Goal: Task Accomplishment & Management: Use online tool/utility

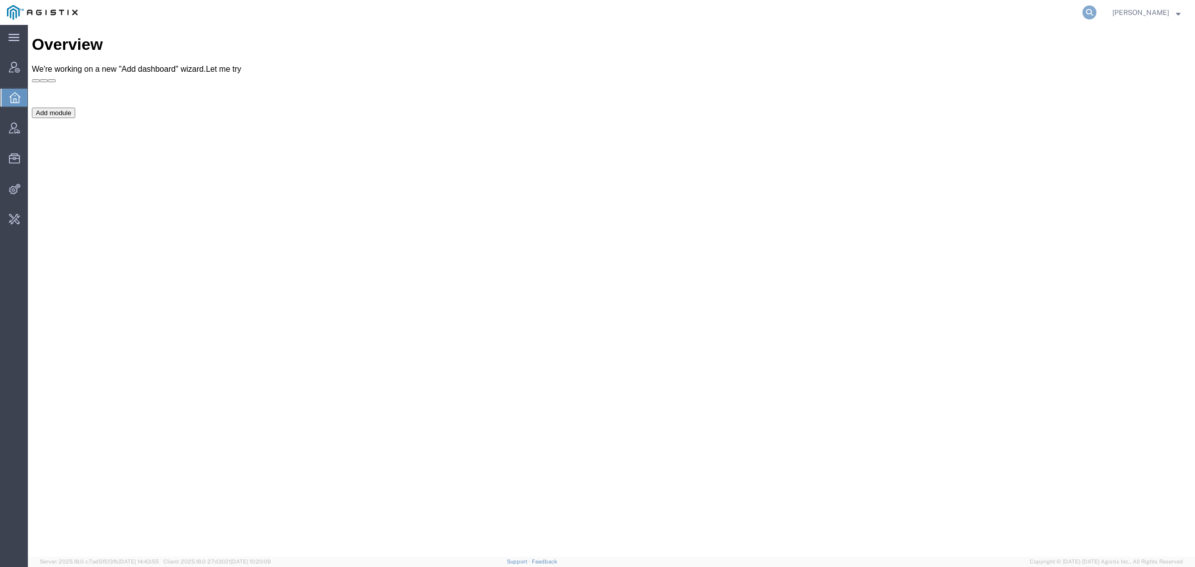
click at [1097, 11] on form at bounding box center [1090, 12] width 16 height 25
click at [1097, 11] on icon at bounding box center [1090, 12] width 14 height 14
type input "offline@syneos"
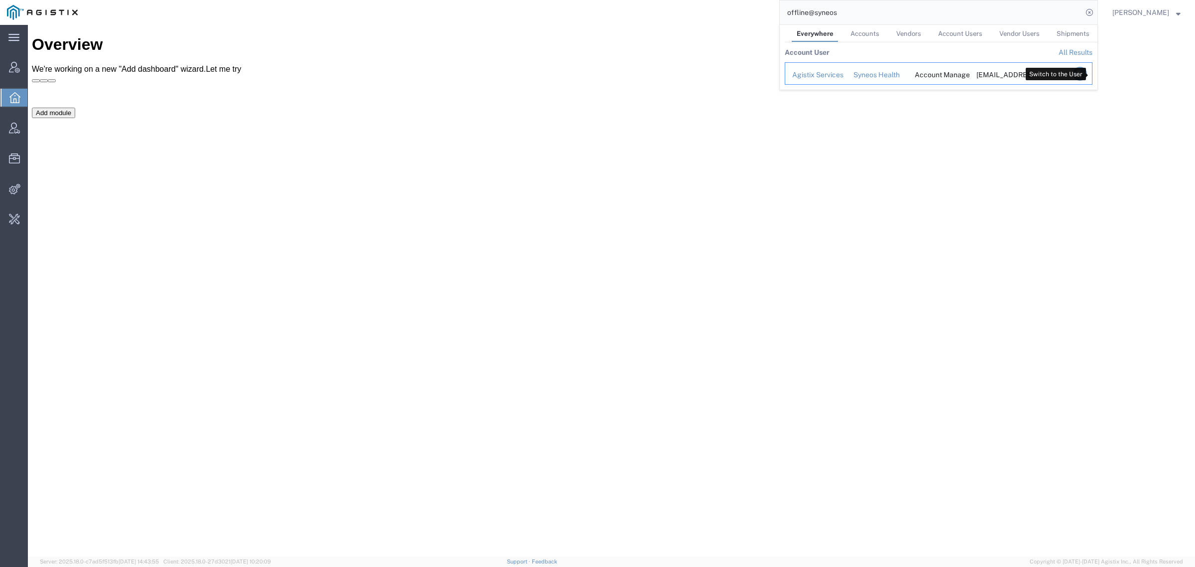
click at [1087, 73] on icon "Search Results" at bounding box center [1080, 74] width 14 height 14
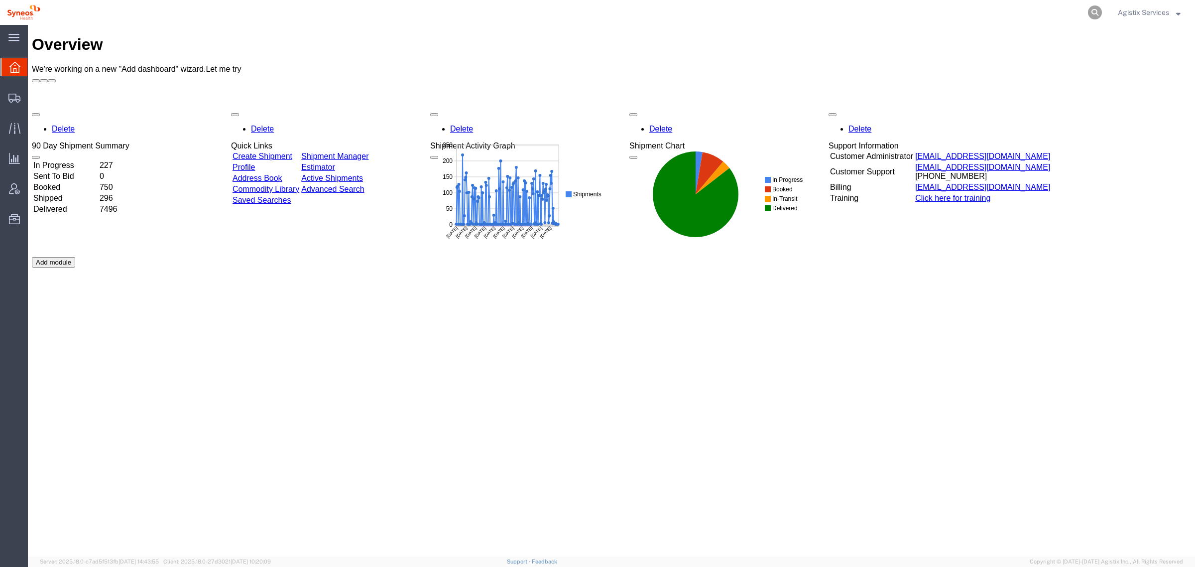
click at [1095, 6] on icon at bounding box center [1095, 12] width 14 height 14
paste input "56743487"
type input "56743487"
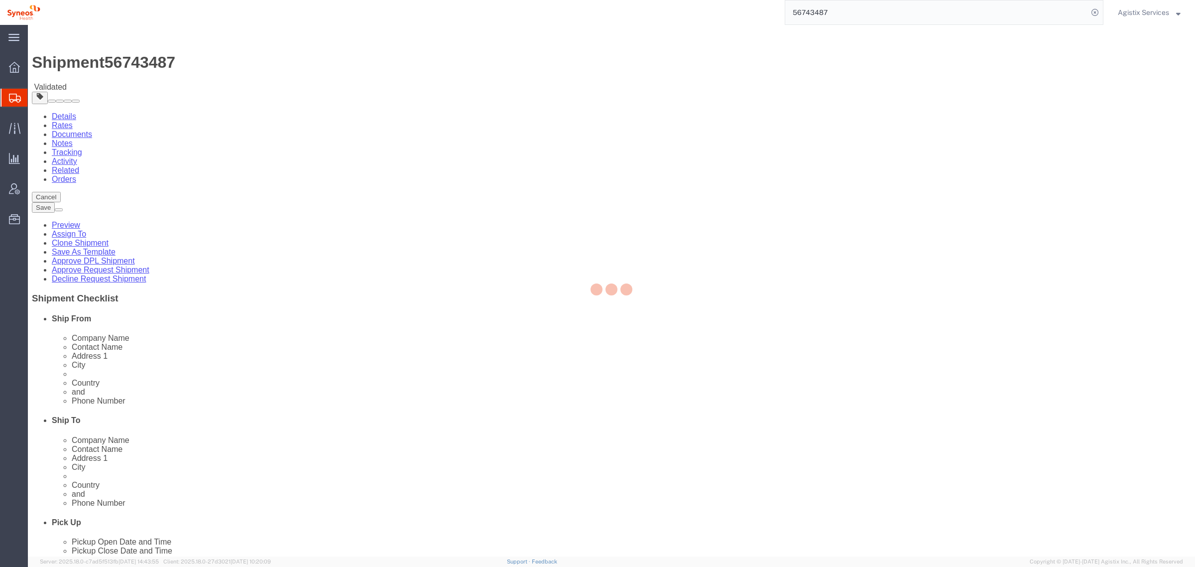
select select
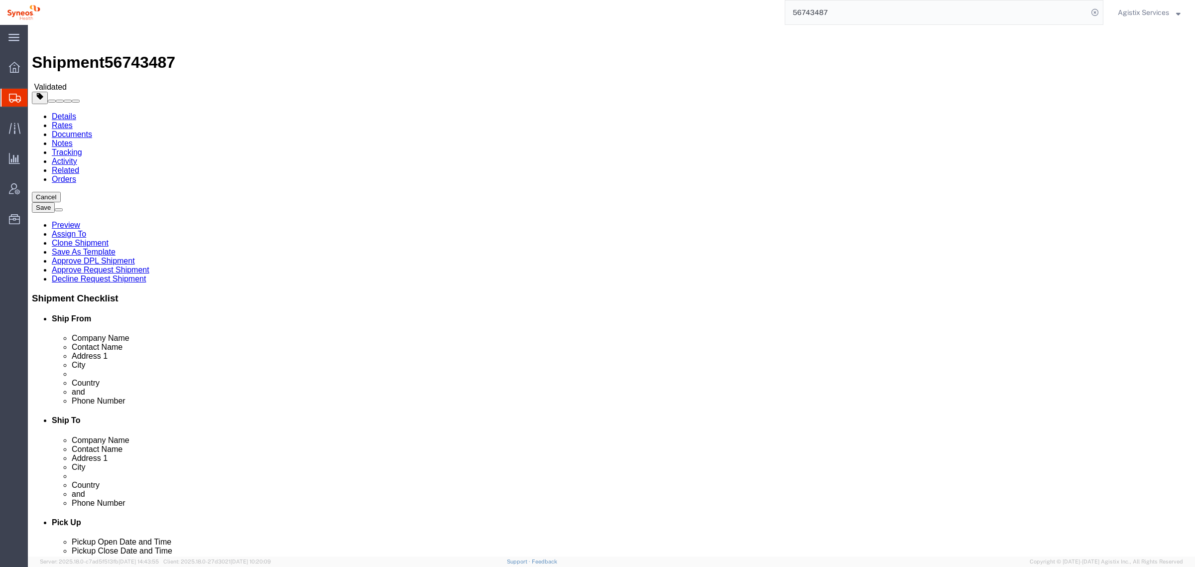
click button "Rate Shipment"
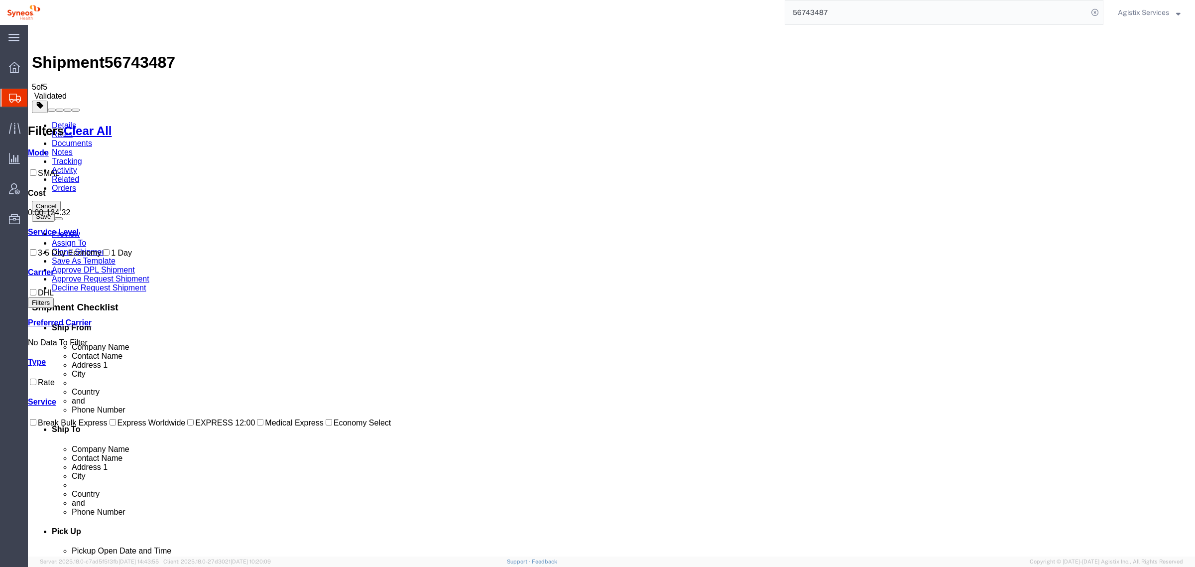
click at [42, 47] on div "Shipment 56743487 5 of 5 Validated" at bounding box center [611, 65] width 1159 height 72
click at [35, 38] on div "Shipment 56743487 5 of 5 Validated" at bounding box center [611, 65] width 1159 height 72
click at [38, 38] on img at bounding box center [38, 35] width 12 height 12
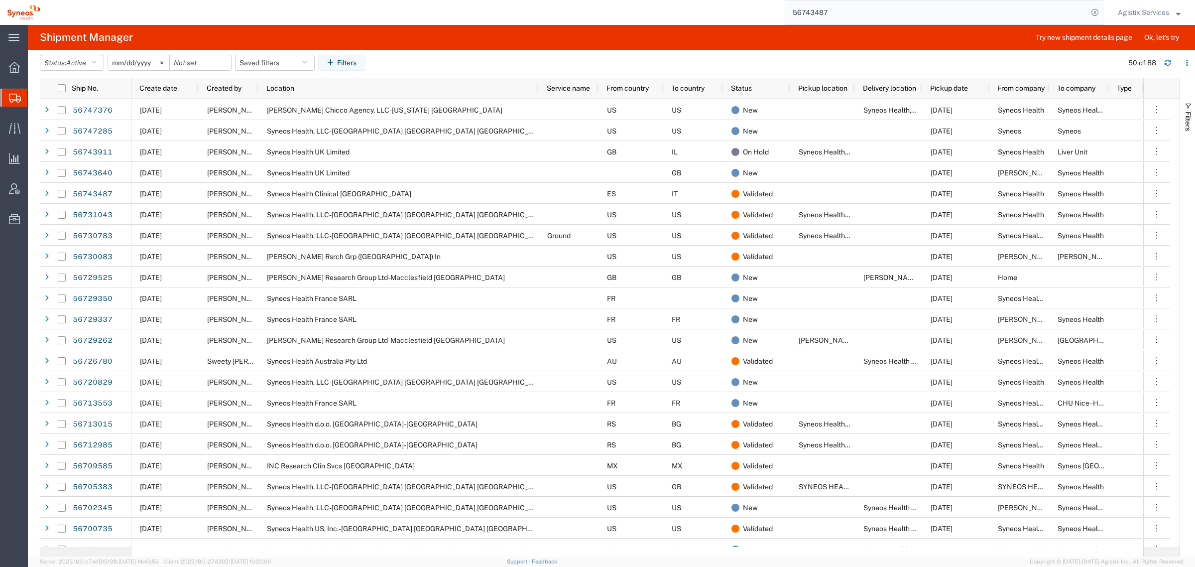
click at [849, 16] on input "56743487" at bounding box center [936, 12] width 303 height 24
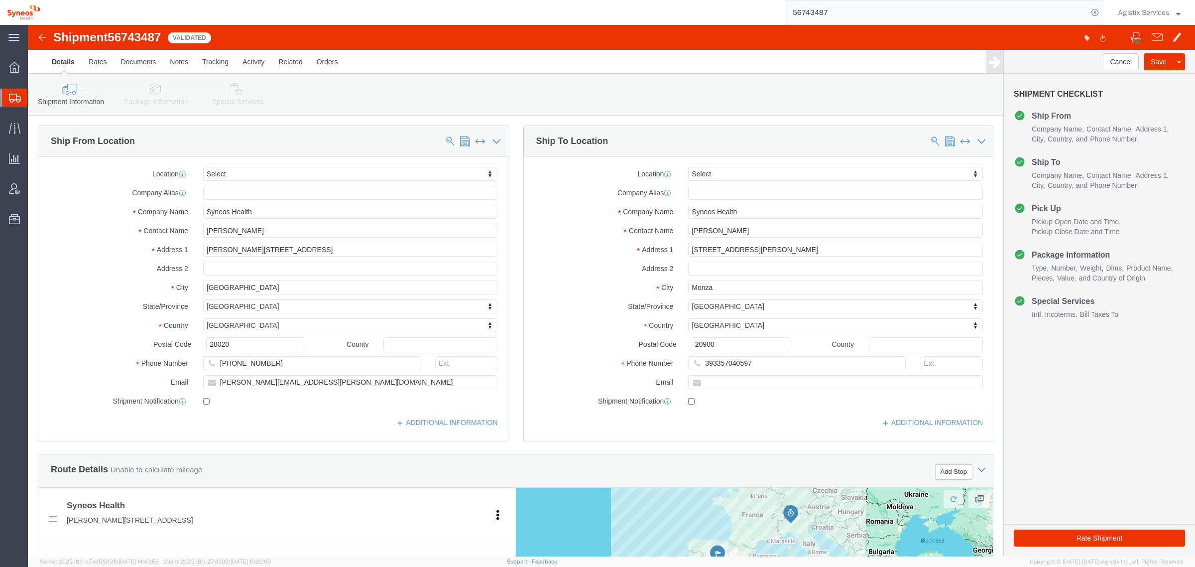
select select
drag, startPoint x: 694, startPoint y: 263, endPoint x: 602, endPoint y: 264, distance: 92.1
click div "City [GEOGRAPHIC_DATA]"
type input "Saronno"
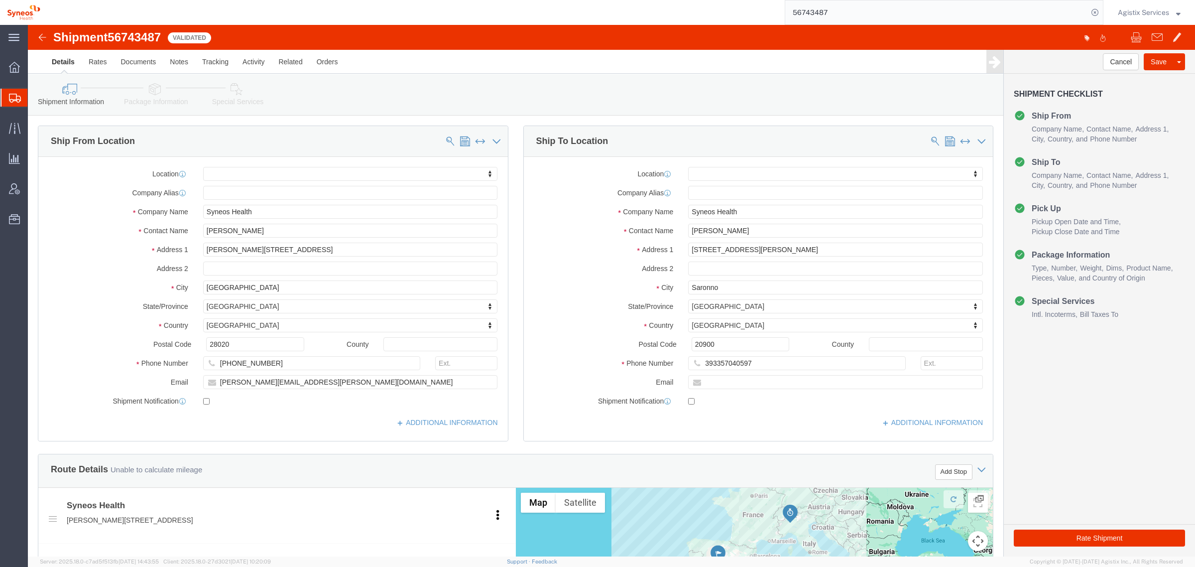
drag, startPoint x: 13, startPoint y: 11, endPoint x: 17, endPoint y: 19, distance: 8.9
click img
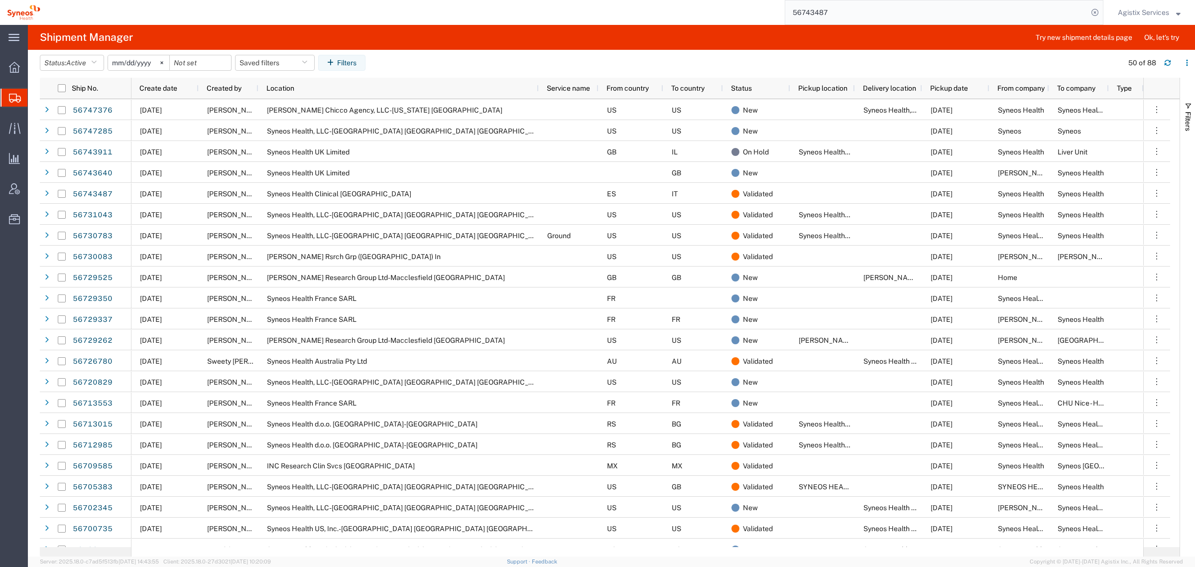
click at [879, 11] on input "56743487" at bounding box center [936, 12] width 303 height 24
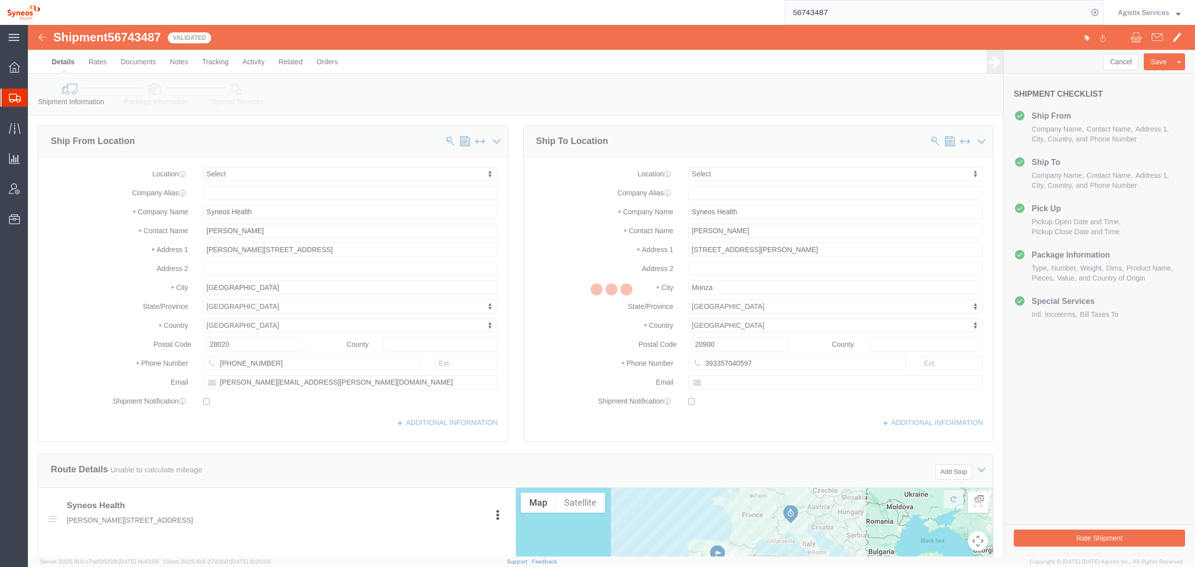
select select
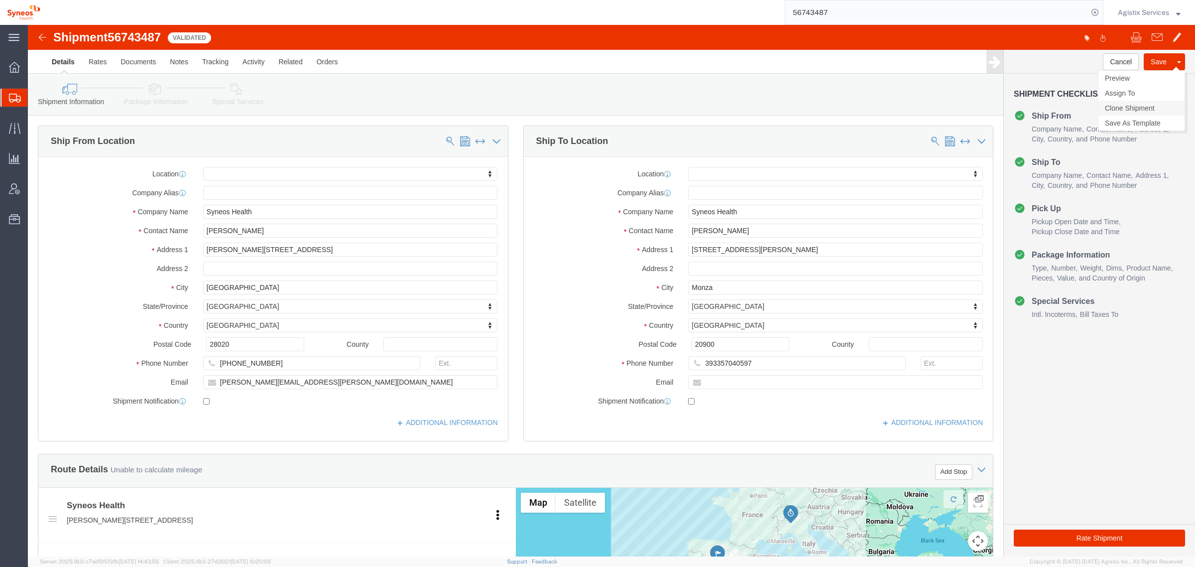
click link "Clone Shipment"
drag, startPoint x: 700, startPoint y: 259, endPoint x: 596, endPoint y: 259, distance: 104.1
click div "City [GEOGRAPHIC_DATA]"
type input "Saronno"
type input "v"
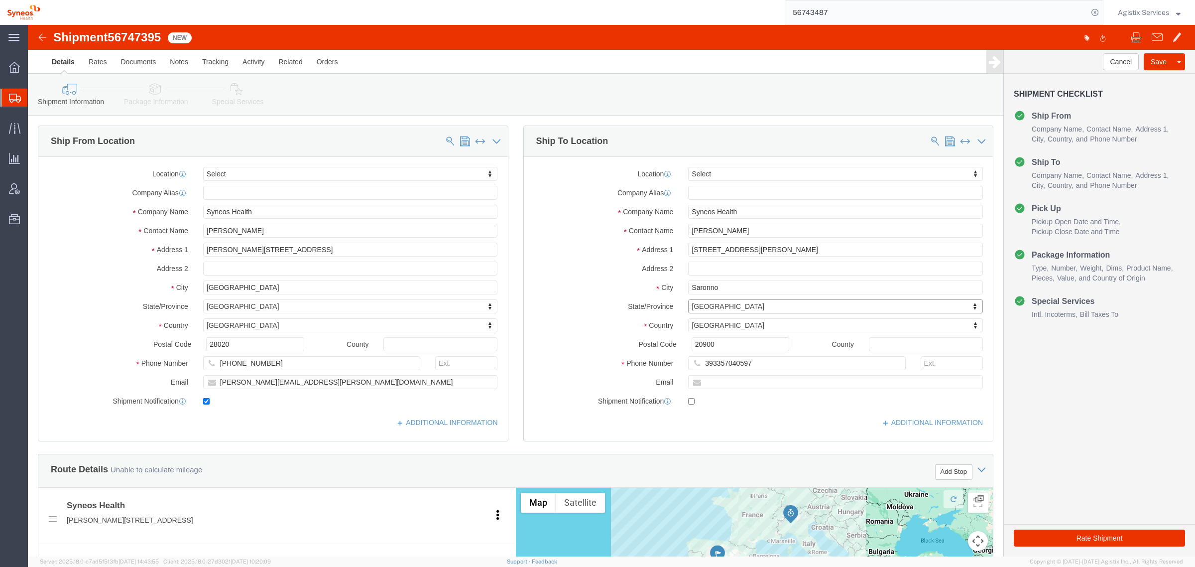
type input "v"
select select "19"
type input "21047"
click button "Rate Shipment"
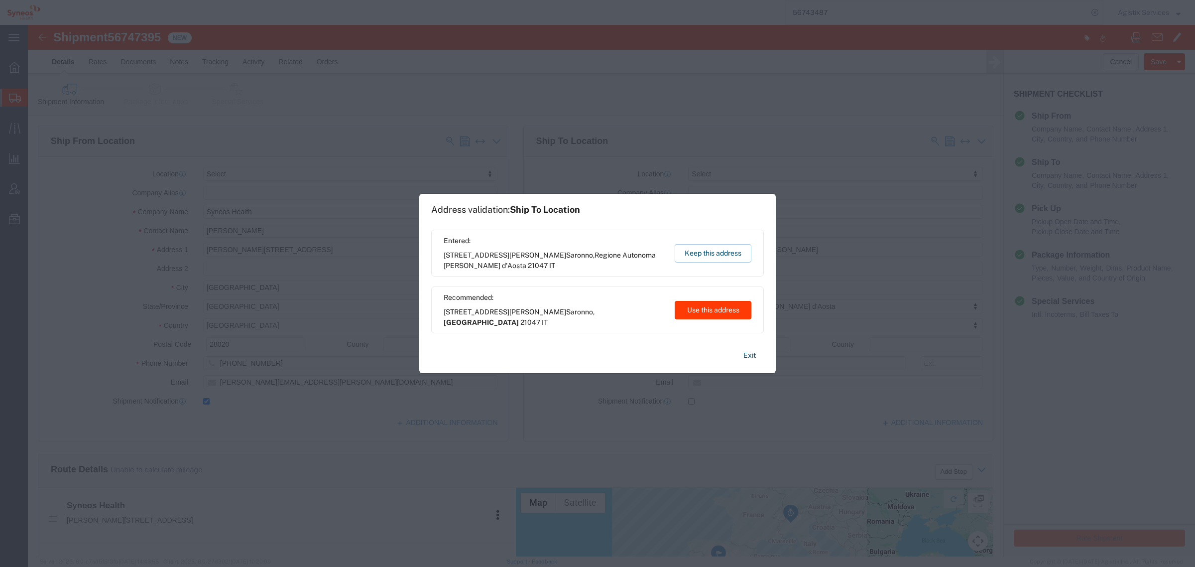
click at [710, 309] on button "Use this address" at bounding box center [713, 310] width 77 height 18
select select "09"
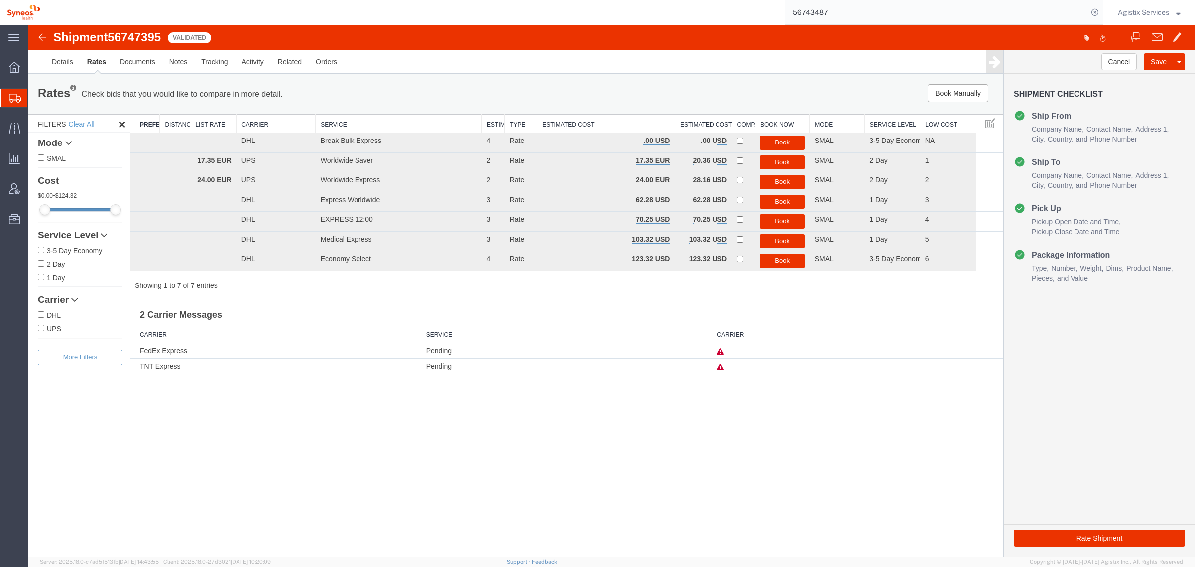
click at [720, 350] on icon at bounding box center [720, 351] width 7 height 7
click at [45, 35] on img at bounding box center [42, 37] width 12 height 12
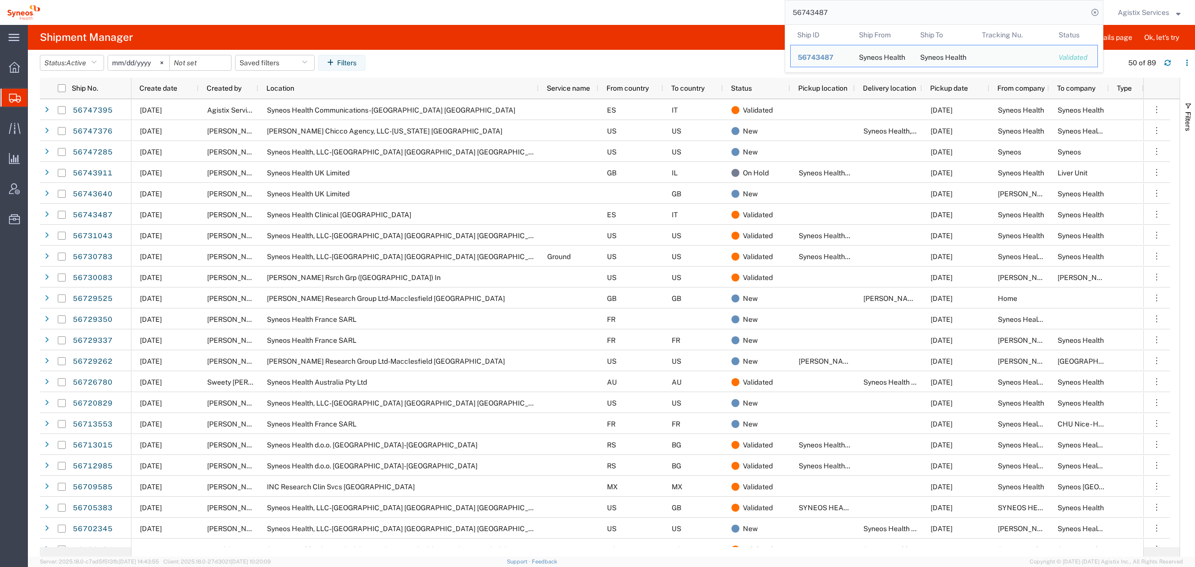
click at [857, 12] on input "56743487" at bounding box center [936, 12] width 303 height 24
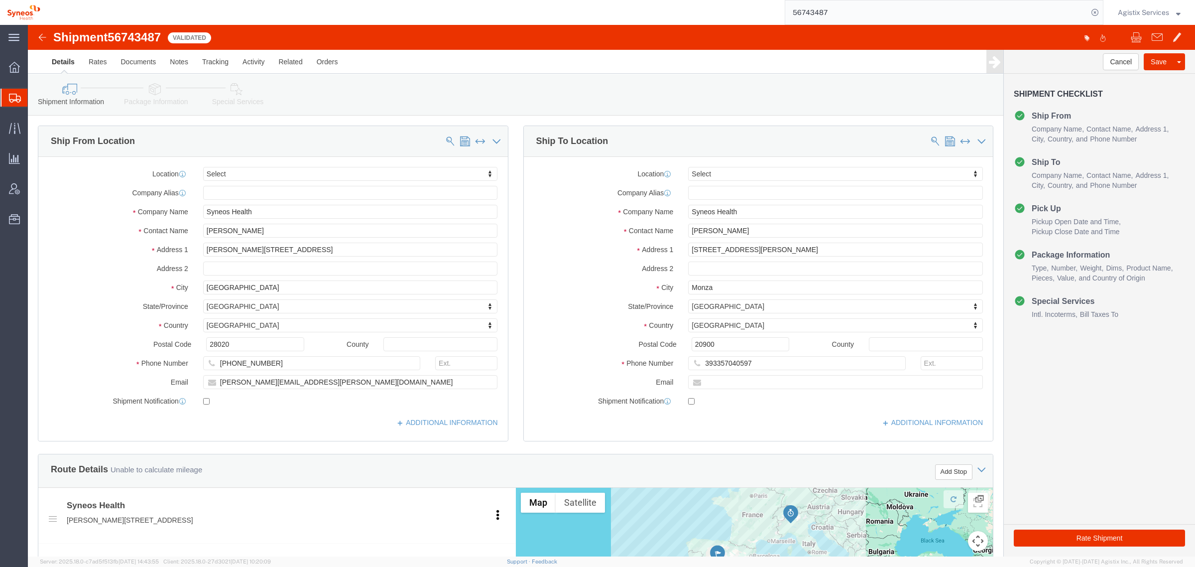
select select
drag, startPoint x: 726, startPoint y: 320, endPoint x: 540, endPoint y: 320, distance: 185.3
click div "Postal Code 20900"
drag, startPoint x: 728, startPoint y: 264, endPoint x: 609, endPoint y: 264, distance: 119.0
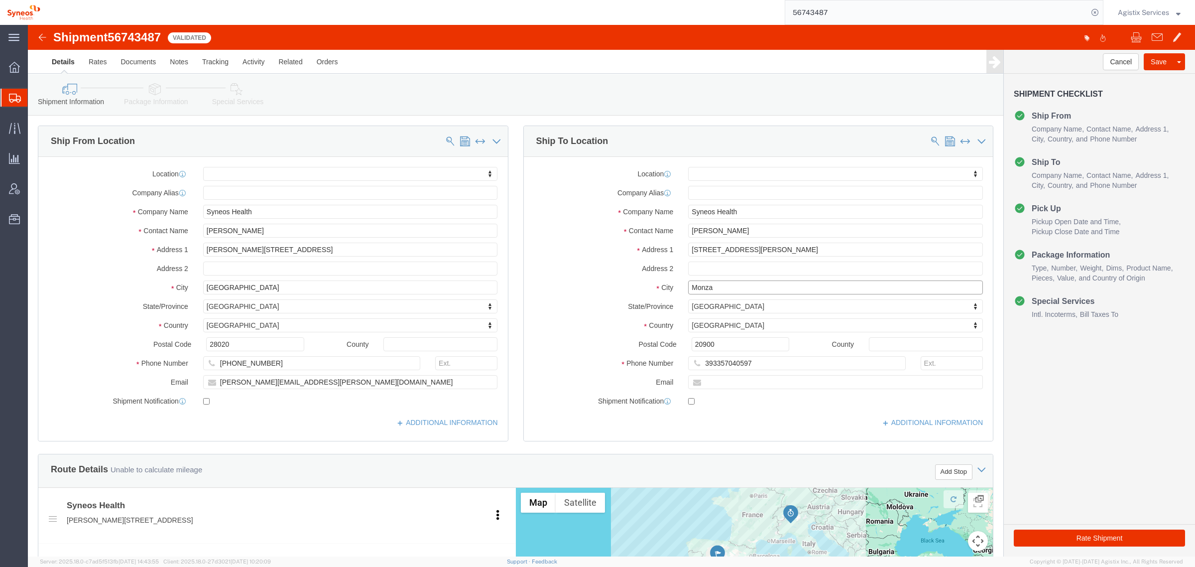
click div "City [GEOGRAPHIC_DATA]"
click link "Activity"
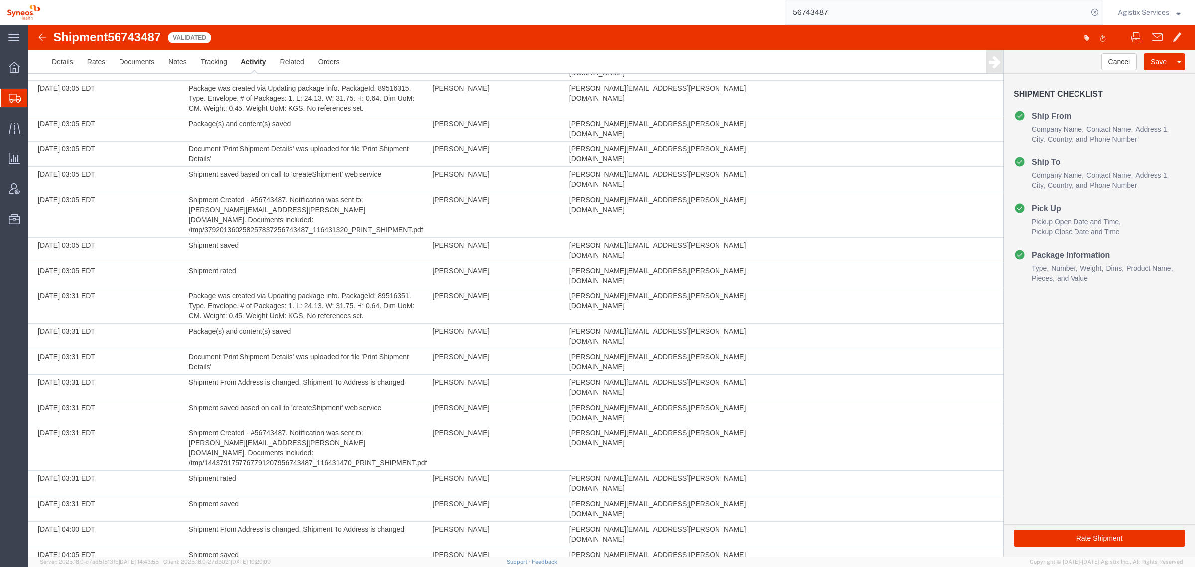
scroll to position [1054, 0]
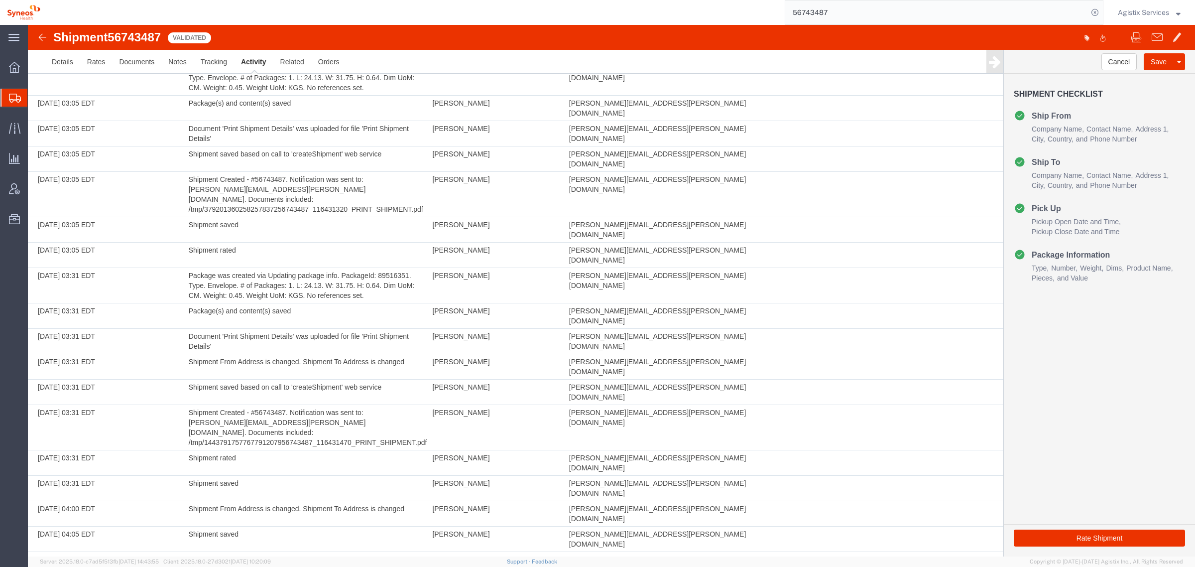
copy td "56747395"
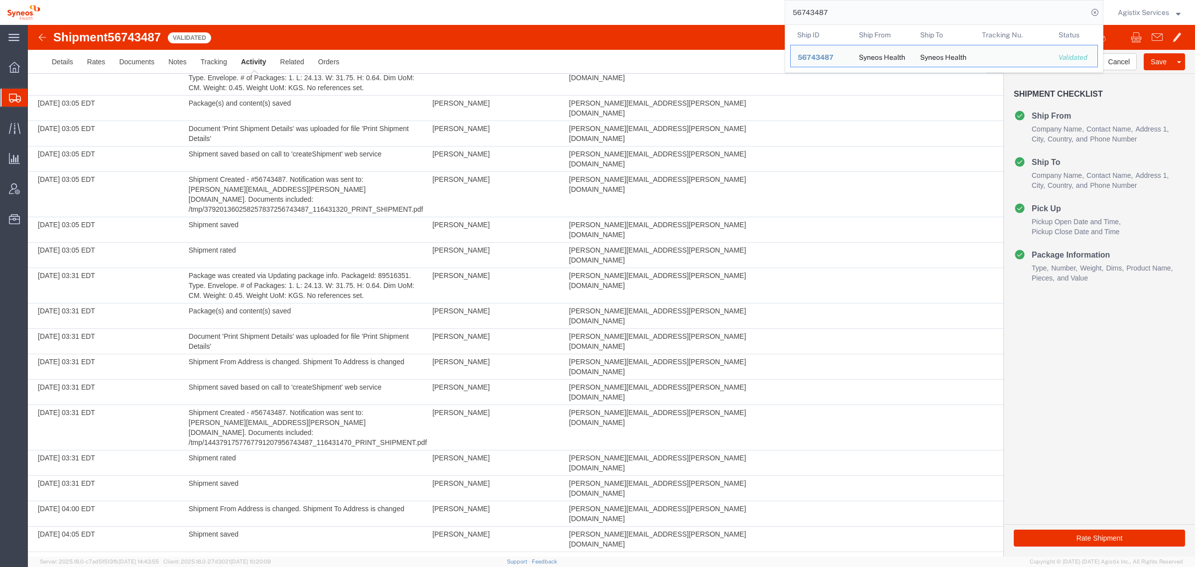
drag, startPoint x: 860, startPoint y: 5, endPoint x: 561, endPoint y: 4, distance: 298.3
click at [640, 5] on div "56743487 Ship ID Ship From Ship To Tracking Nu. Status Ship ID 56743487 Ship Fr…" at bounding box center [575, 12] width 1056 height 25
paste input "7395"
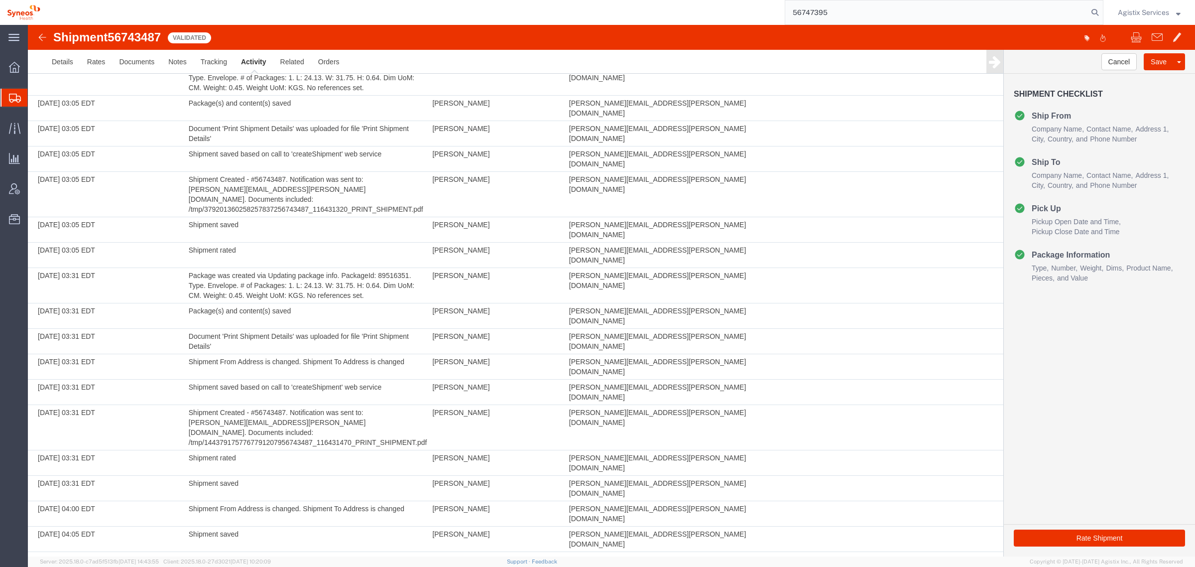
type input "56747395"
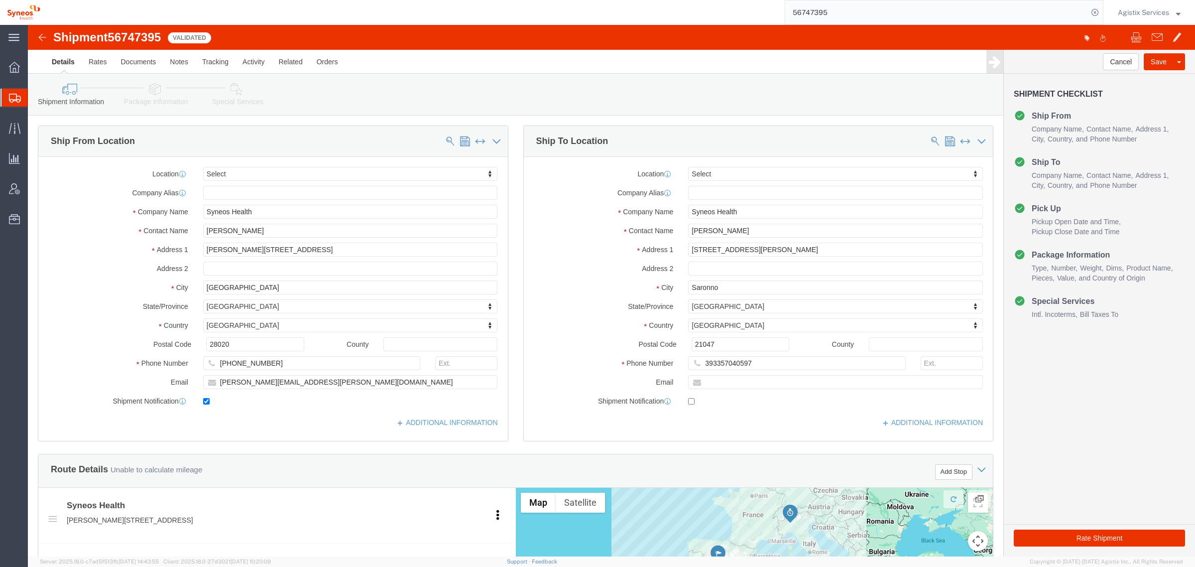
click icon
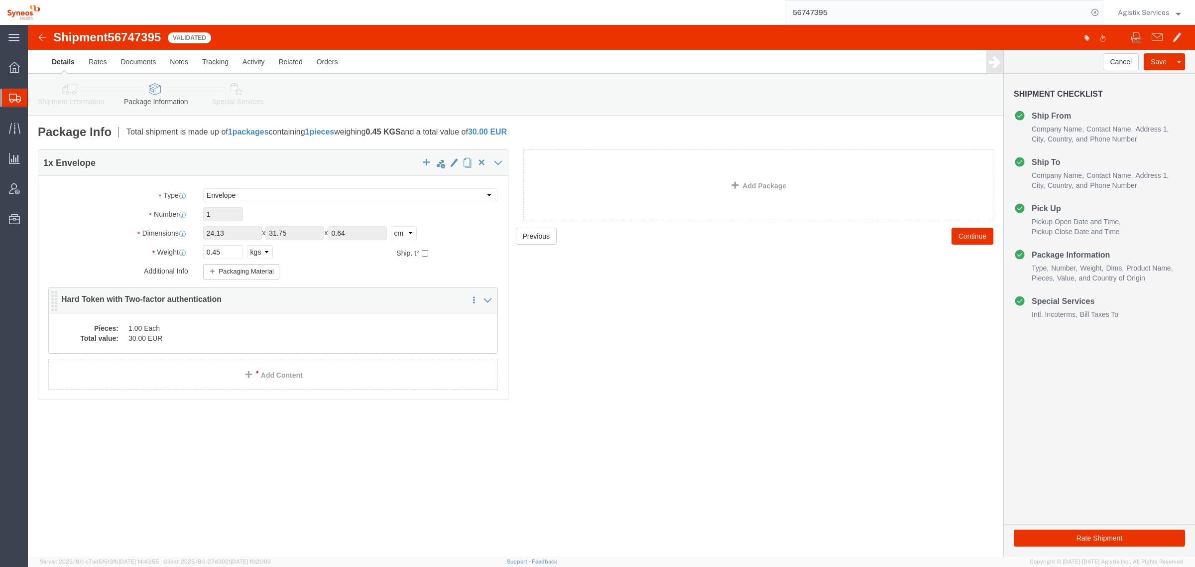
click dd "30.00 EUR"
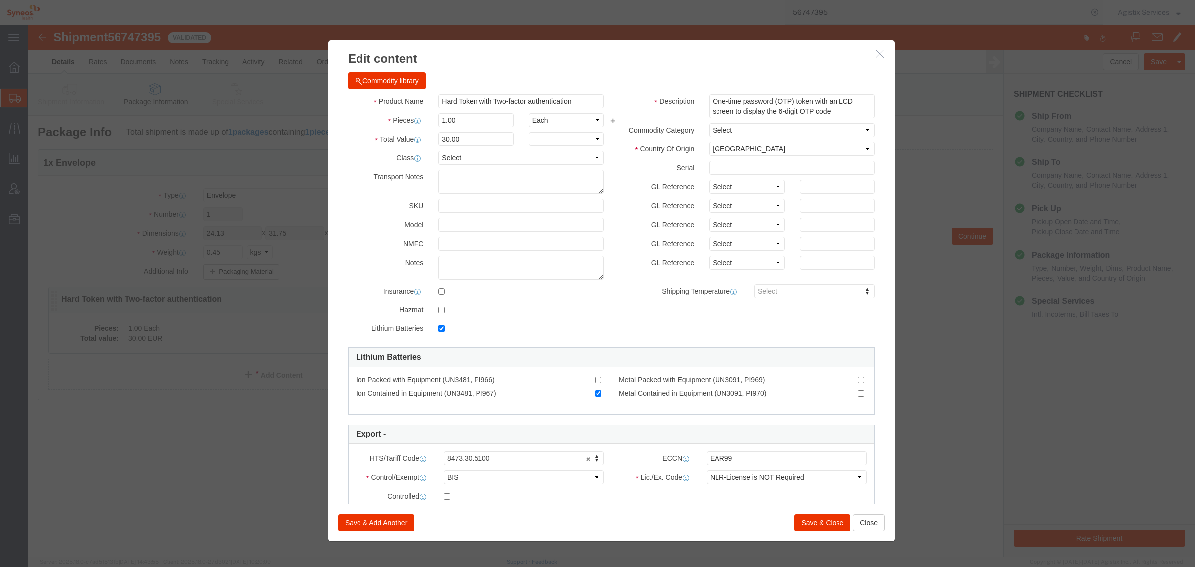
checkbox input "true"
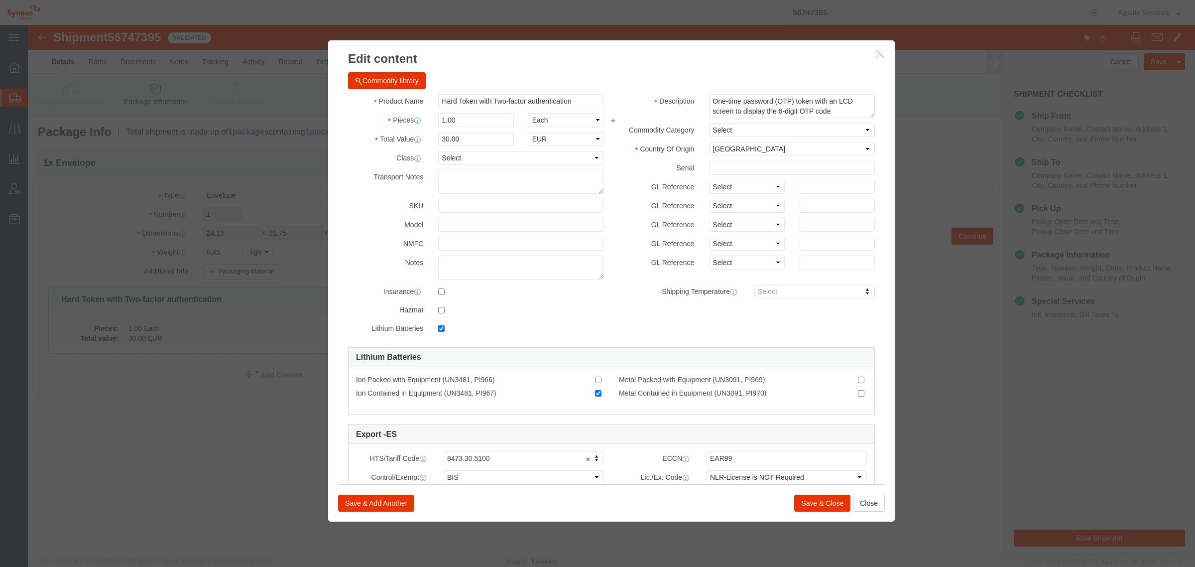
click icon "button"
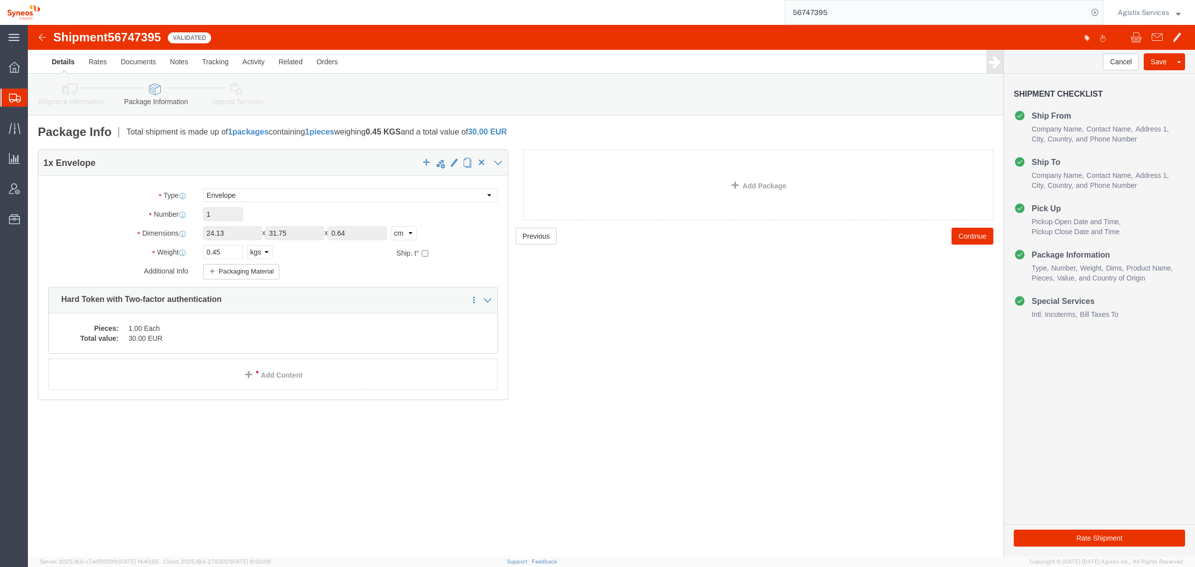
click icon
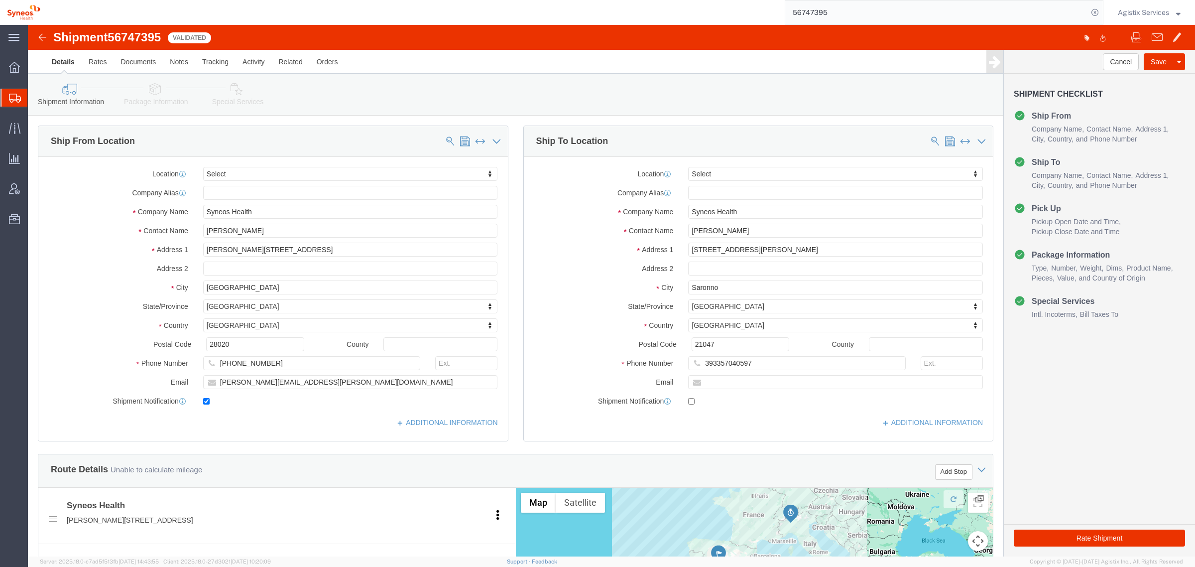
click img
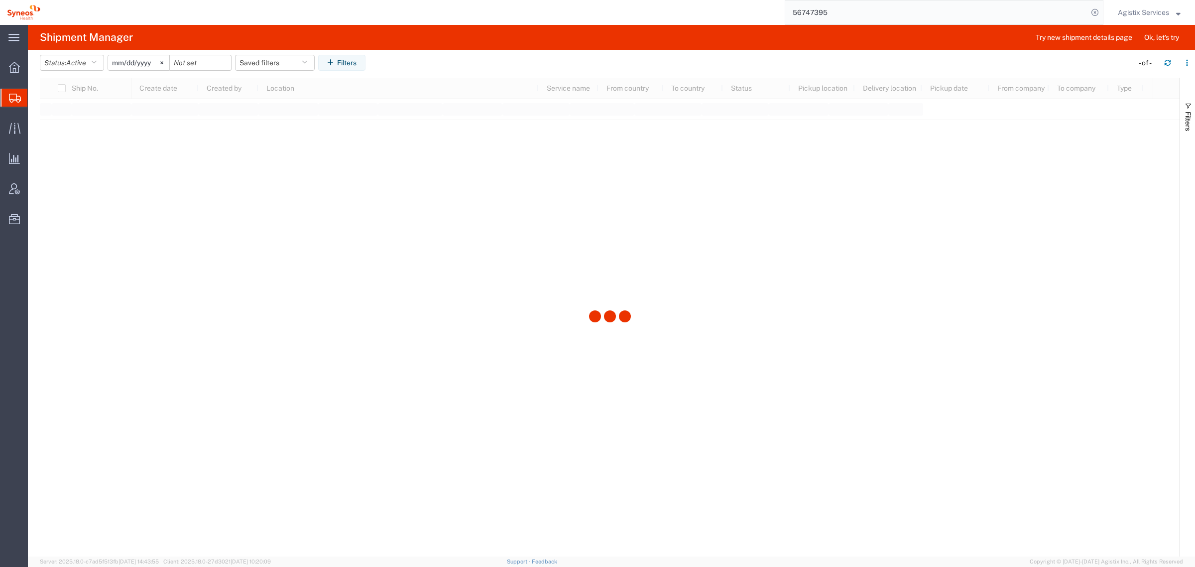
click at [860, 10] on input "56747395" at bounding box center [936, 12] width 303 height 24
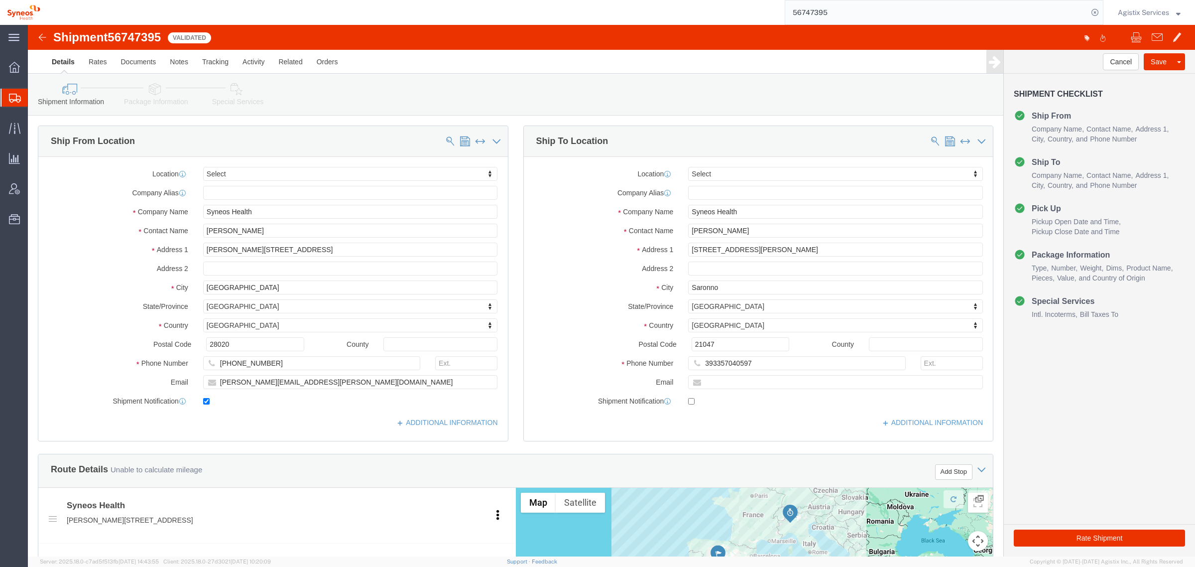
select select
drag, startPoint x: 731, startPoint y: 287, endPoint x: 604, endPoint y: 262, distance: 129.4
click div "City Saronno"
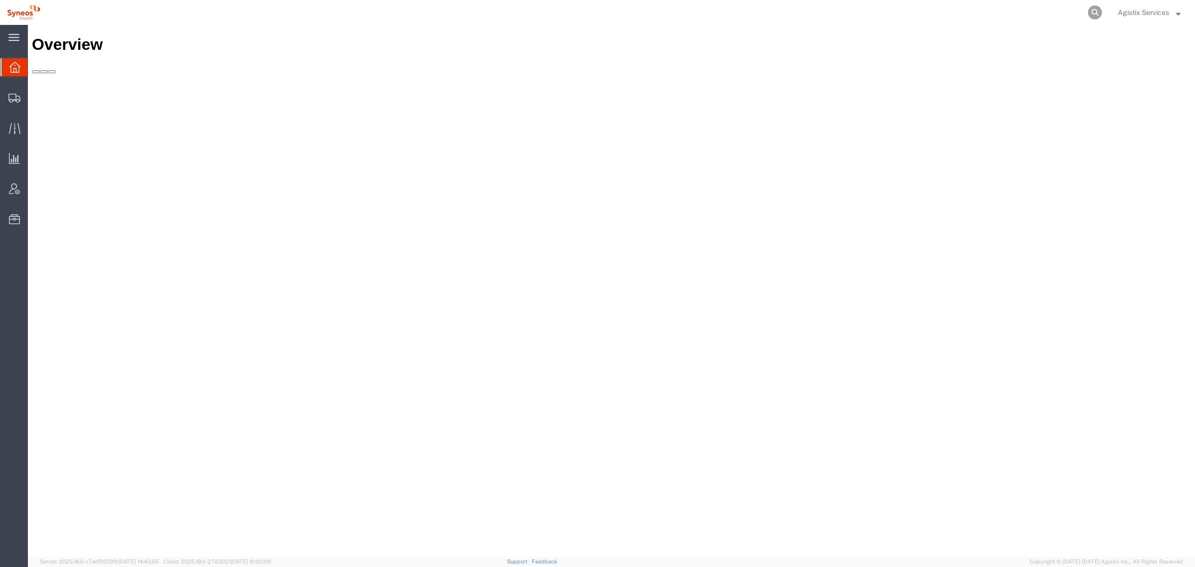
click at [1091, 8] on icon at bounding box center [1095, 12] width 14 height 14
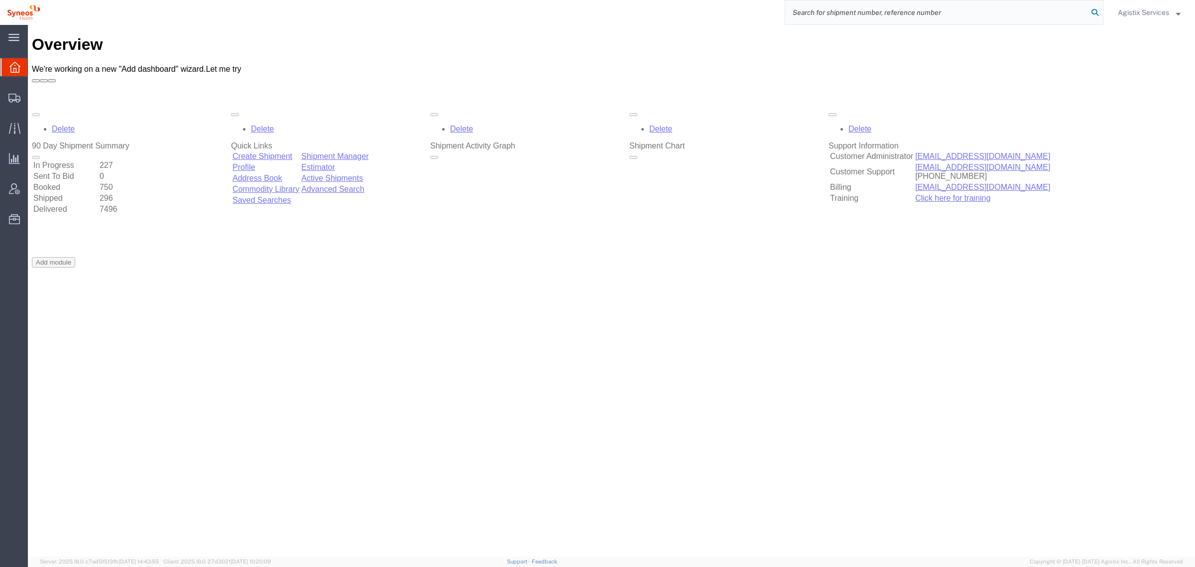
paste input "56743487"
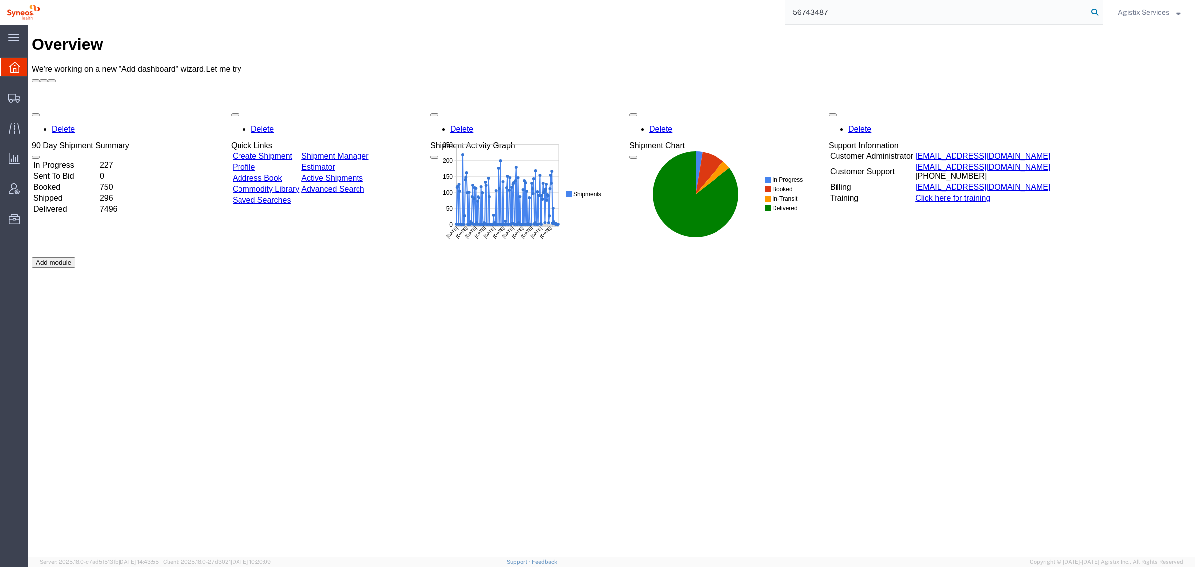
type input "56743487"
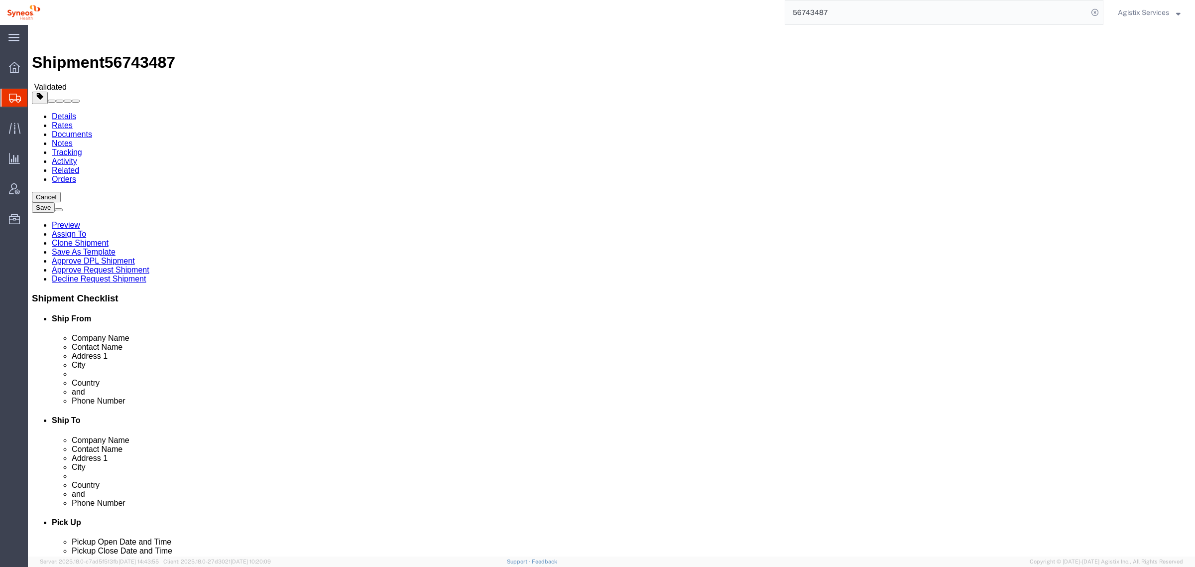
select select
click icon
click select "Select Bale(s) Basket(s) Bolt(s) Bottle(s) Buckets Bulk Bundle(s) Can(s) Cardbo…"
select select "YRPK"
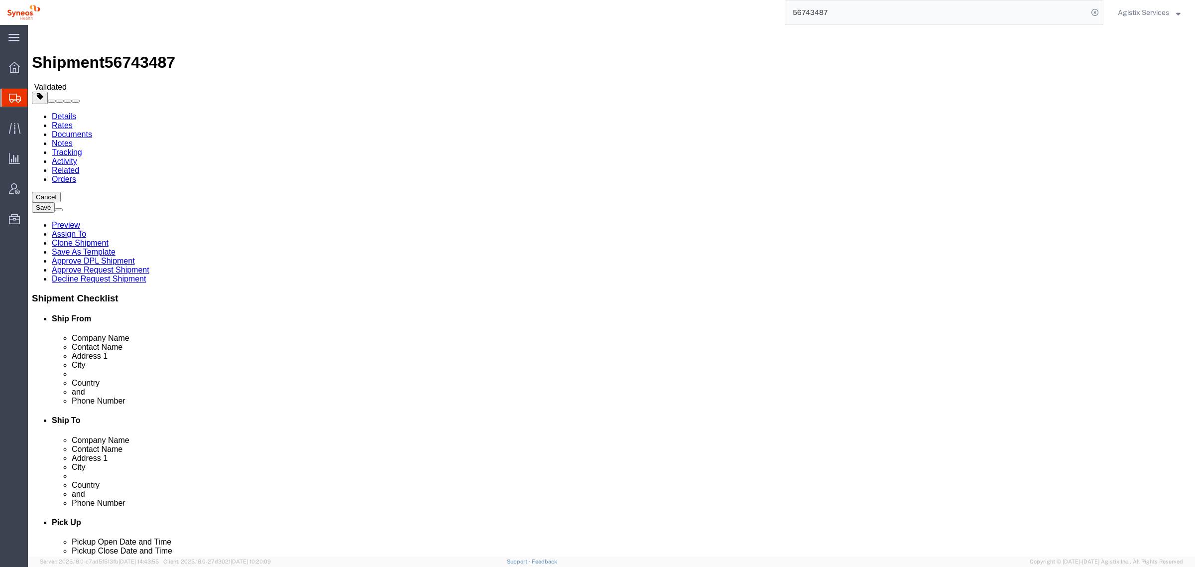
click select "Select Bale(s) Basket(s) Bolt(s) Bottle(s) Buckets Bulk Bundle(s) Can(s) Cardbo…"
click button "Rate Shipment"
